Goal: Information Seeking & Learning: Find specific page/section

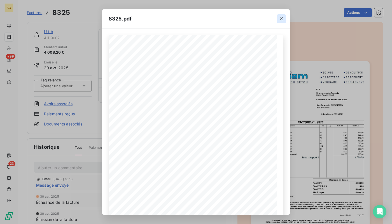
click at [283, 19] on icon "button" at bounding box center [282, 19] width 6 height 6
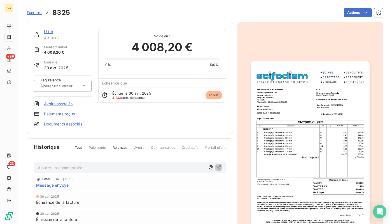
drag, startPoint x: 114, startPoint y: 13, endPoint x: 104, endPoint y: 13, distance: 9.8
click at [113, 13] on div "Actions" at bounding box center [230, 12] width 307 height 9
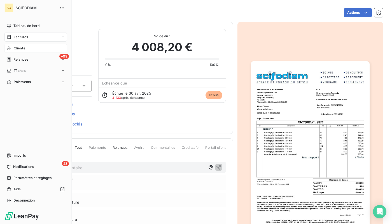
click at [11, 48] on icon at bounding box center [9, 48] width 5 height 4
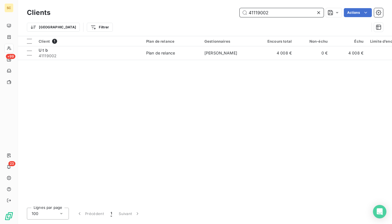
drag, startPoint x: 279, startPoint y: 13, endPoint x: 290, endPoint y: 14, distance: 11.0
click at [255, 10] on input "41119002" at bounding box center [282, 12] width 84 height 9
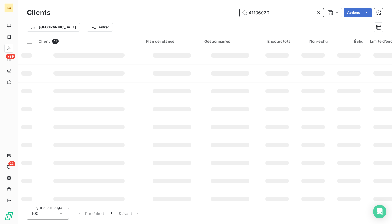
type input "41106039"
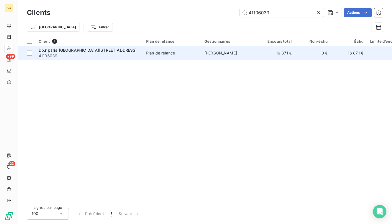
click at [208, 54] on span "[PERSON_NAME]" at bounding box center [221, 52] width 33 height 5
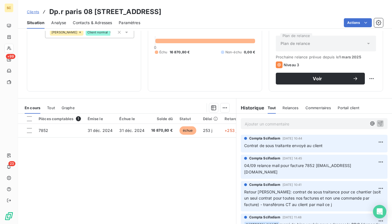
scroll to position [72, 0]
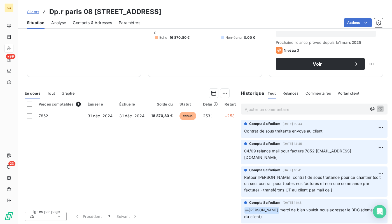
click at [277, 110] on p "Ajouter un commentaire ﻿" at bounding box center [306, 109] width 122 height 7
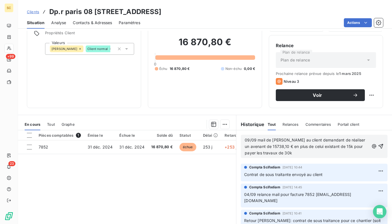
scroll to position [42, 0]
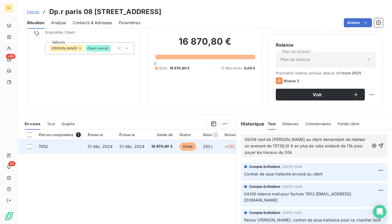
click at [194, 145] on span "échue" at bounding box center [188, 146] width 17 height 8
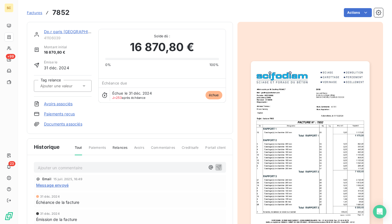
click at [74, 34] on link "Dp.r paris [GEOGRAPHIC_DATA][STREET_ADDRESS]" at bounding box center [93, 31] width 98 height 5
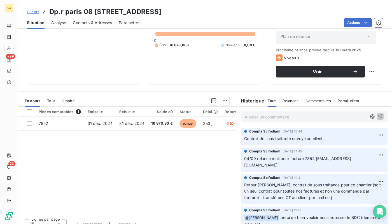
scroll to position [68, 0]
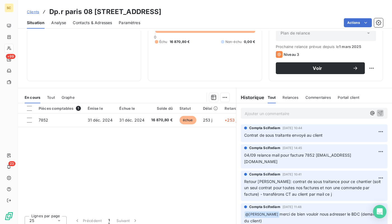
click at [273, 116] on p "Ajouter un commentaire ﻿" at bounding box center [306, 113] width 122 height 7
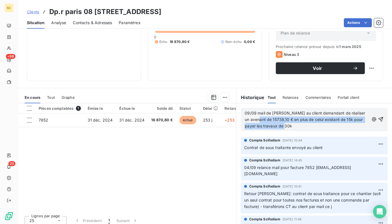
drag, startPoint x: 295, startPoint y: 125, endPoint x: 262, endPoint y: 119, distance: 33.2
click at [262, 119] on p "09/09 mail de [PERSON_NAME] au client demandant de réaliser un avenant de 15738…" at bounding box center [307, 119] width 124 height 19
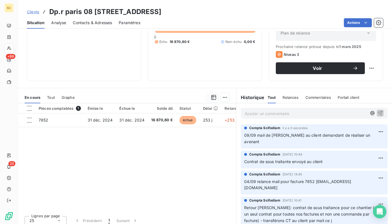
click at [36, 13] on span "Clients" at bounding box center [33, 12] width 12 height 4
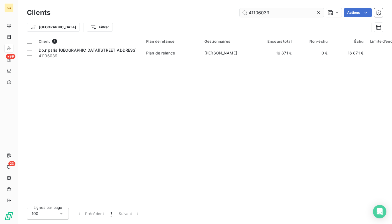
click at [293, 13] on input "41106039" at bounding box center [282, 12] width 84 height 9
click at [291, 13] on input "41106039" at bounding box center [282, 12] width 84 height 9
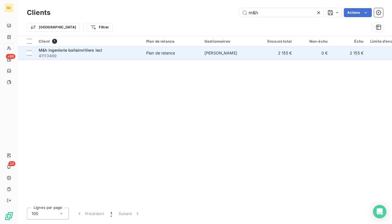
type input "m&h"
click at [105, 52] on div "M&h ingenierie ballainvilliers lecl" at bounding box center [89, 50] width 101 height 6
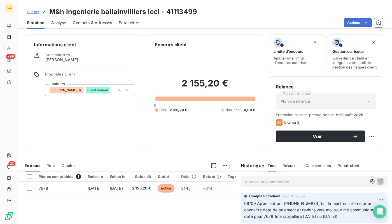
click at [283, 184] on p "Ajouter un commentaire ﻿" at bounding box center [306, 181] width 122 height 7
click at [302, 181] on span "10/10 transfère de l'os à signé à [PERSON_NAME]" at bounding box center [292, 181] width 94 height 5
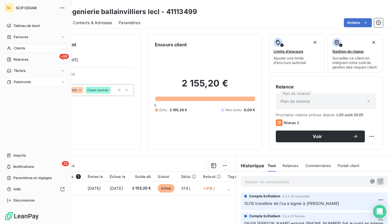
click at [16, 82] on span "Paiements" at bounding box center [22, 81] width 17 height 5
click at [19, 94] on span "Paiements reçus" at bounding box center [26, 93] width 27 height 5
